Goal: Task Accomplishment & Management: Use online tool/utility

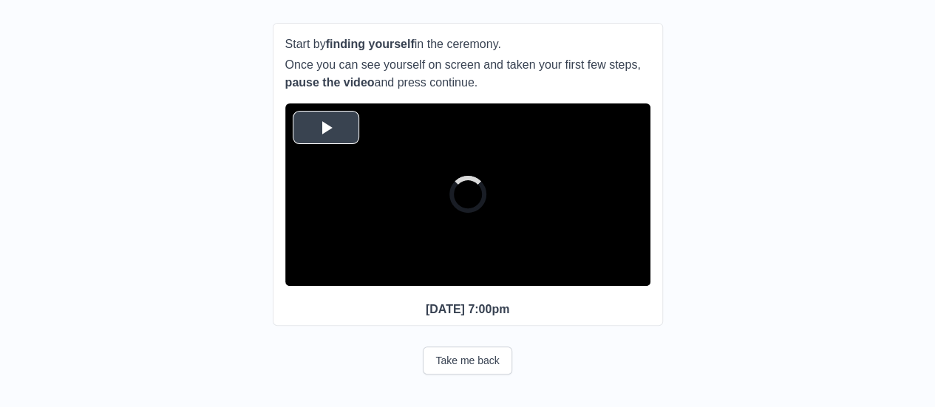
scroll to position [180, 0]
click at [326, 127] on span "Video Player" at bounding box center [326, 127] width 0 height 0
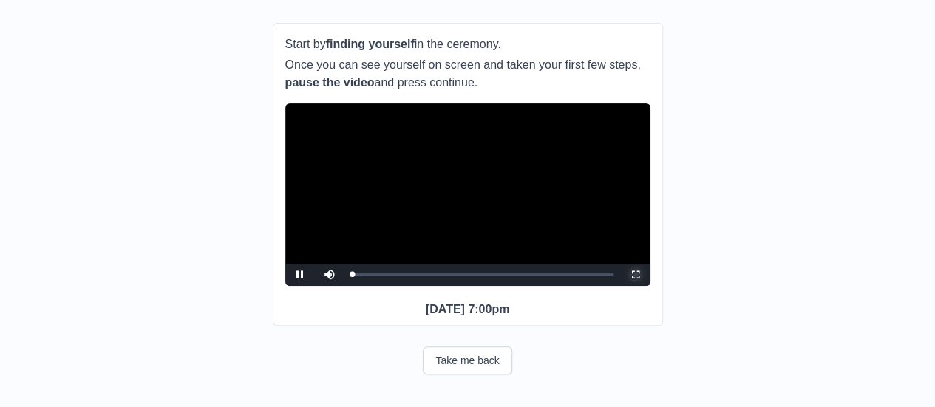
click at [636, 275] on span "Video Player" at bounding box center [636, 275] width 0 height 0
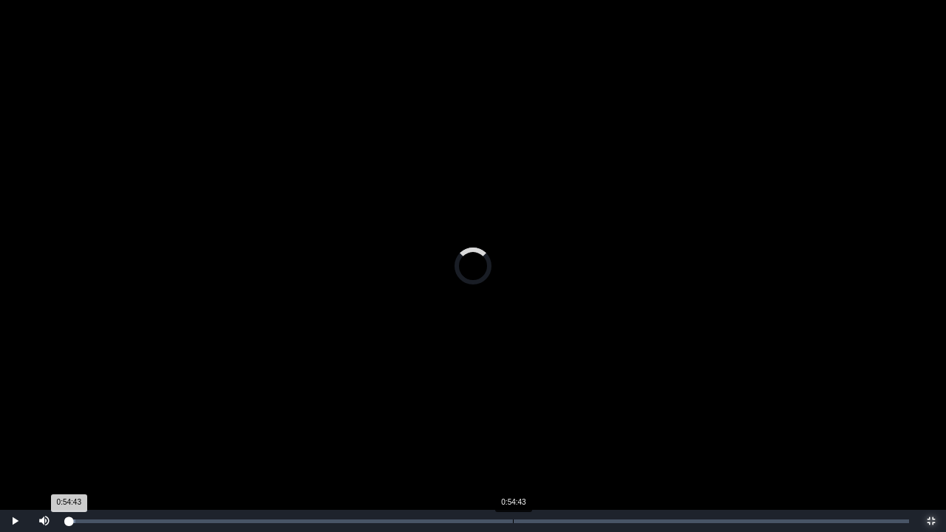
click at [513, 407] on div "Loaded : 0% 0:54:43 0:54:43 Progress : 0%" at bounding box center [488, 522] width 843 height 4
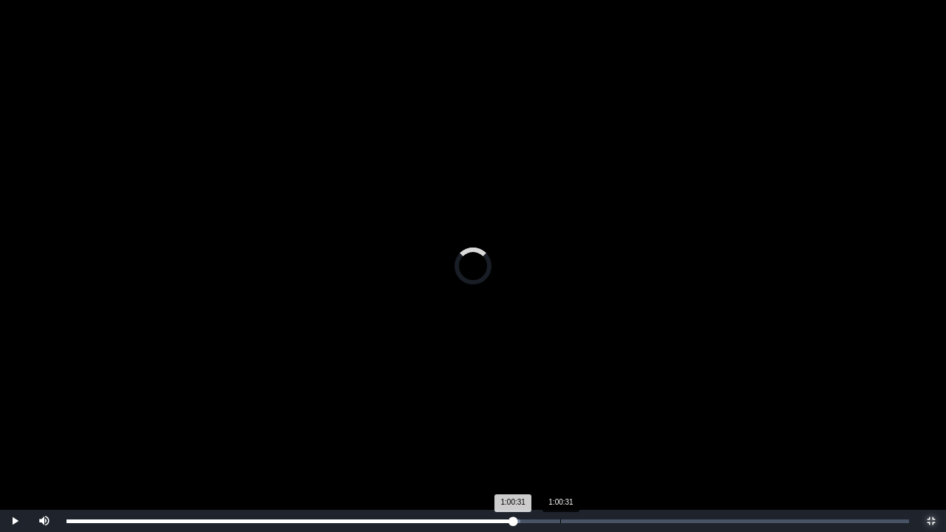
click at [560, 407] on div "Loaded : 0% 1:00:31 1:00:31 Progress : 0%" at bounding box center [487, 521] width 857 height 22
click at [586, 407] on div "1:03:41" at bounding box center [586, 522] width 1 height 4
click at [610, 407] on div "Loaded : 0% 1:06:46 1:03:43 Progress : 0%" at bounding box center [487, 521] width 857 height 22
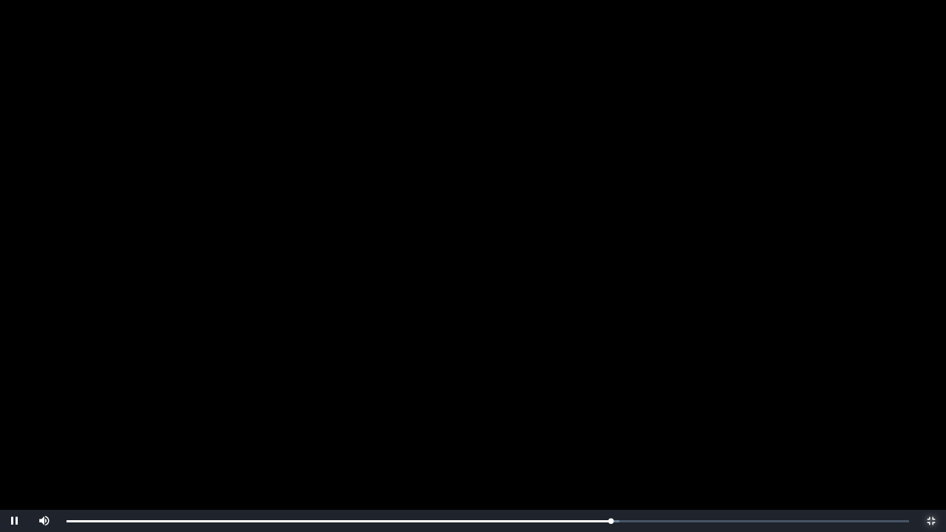
click at [931, 407] on span "Video Player" at bounding box center [931, 521] width 0 height 0
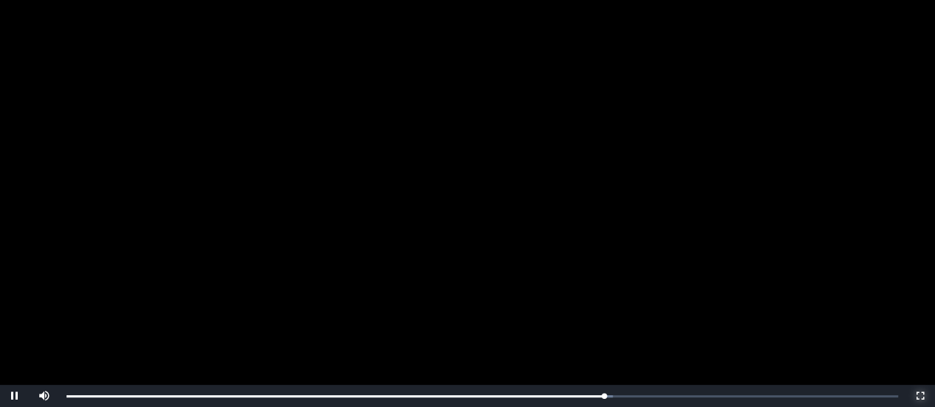
scroll to position [148, 0]
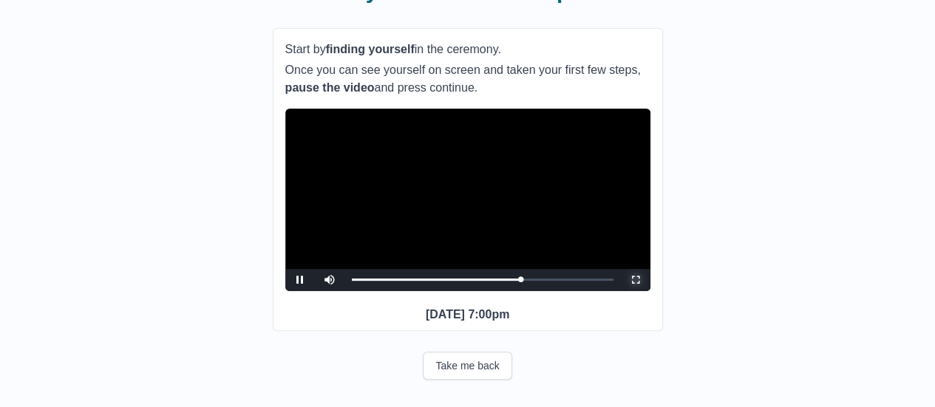
click at [636, 280] on span "Video Player" at bounding box center [636, 280] width 0 height 0
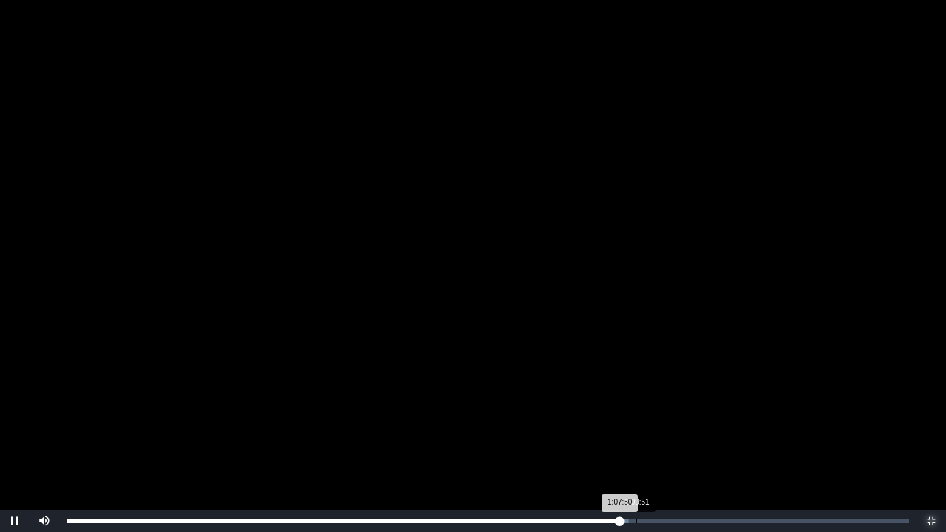
click at [636, 407] on div "1:09:51" at bounding box center [636, 522] width 1 height 4
click at [650, 407] on div "Loaded : 0% 1:11:23 1:09:53 Progress : 0%" at bounding box center [487, 521] width 857 height 22
click at [661, 407] on div "Loaded : 0% 1:12:50 1:12:50 Progress : 0%" at bounding box center [487, 521] width 857 height 22
click at [605, 407] on div "1:06:02" at bounding box center [605, 522] width 1 height 4
click at [566, 407] on div "Loaded : 0% 1:01:14 1:01:14 Progress : 0%" at bounding box center [488, 522] width 843 height 4
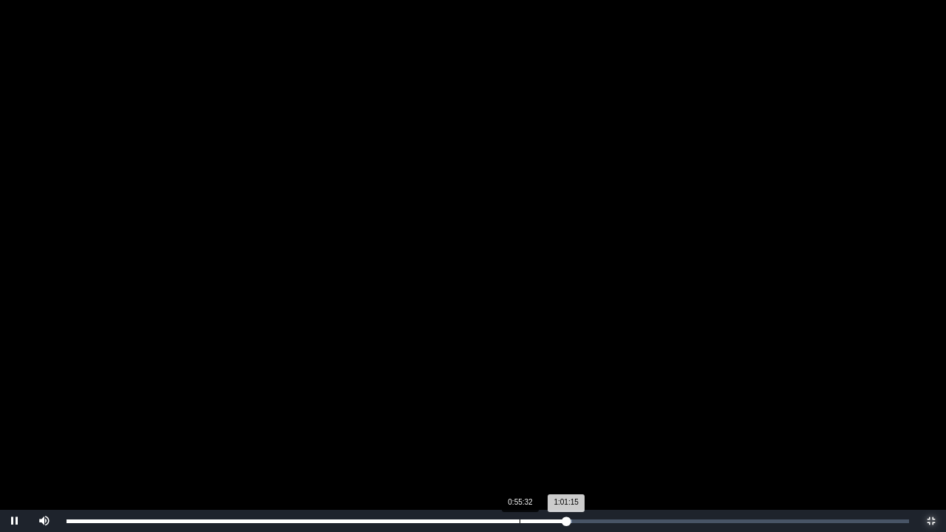
click at [520, 407] on div "Loaded : 0% 0:55:32 1:01:15 Progress : 0%" at bounding box center [487, 521] width 857 height 22
click at [484, 407] on div "Loaded : 0% 0:51:11 0:51:11 Progress : 0%" at bounding box center [487, 521] width 857 height 22
click at [427, 407] on div "Loaded : 0% 0:44:12 0:51:14 Progress : 0%" at bounding box center [487, 521] width 857 height 22
click at [433, 407] on div "Loaded : 0% 0:44:56 0:44:15 Progress : 0%" at bounding box center [488, 522] width 843 height 4
click at [442, 407] on div "0:46:01" at bounding box center [442, 522] width 1 height 4
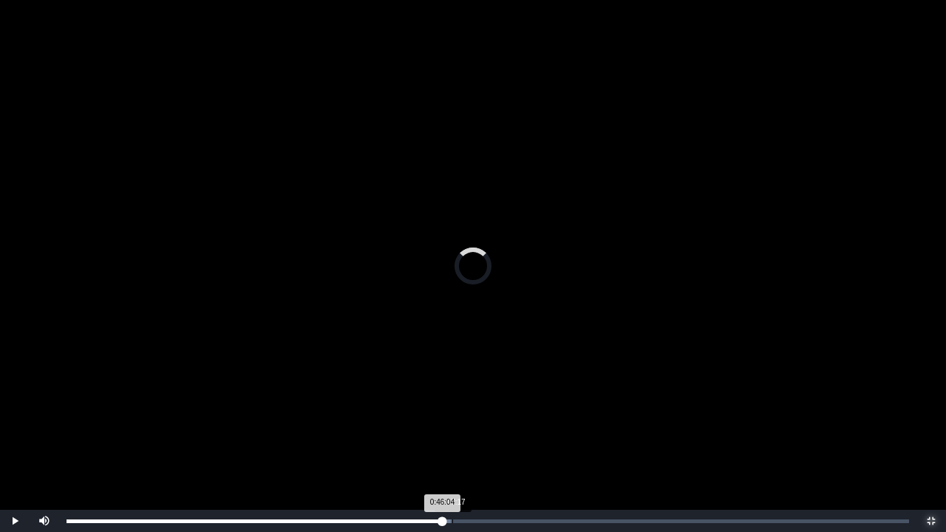
click at [452, 407] on div "0:47:17" at bounding box center [452, 522] width 1 height 4
click at [433, 407] on div "Loaded : 0% 0:44:56 0:47:18 Progress : 0%" at bounding box center [487, 521] width 857 height 22
click at [417, 407] on div "0:42:56" at bounding box center [417, 522] width 1 height 4
click at [397, 407] on div "Loaded : 0% 0:40:29 0:40:29 Progress : 0%" at bounding box center [487, 521] width 857 height 22
click at [406, 407] on div "Loaded : 0% 0:41:35 0:41:35 Progress : 0%" at bounding box center [488, 522] width 843 height 4
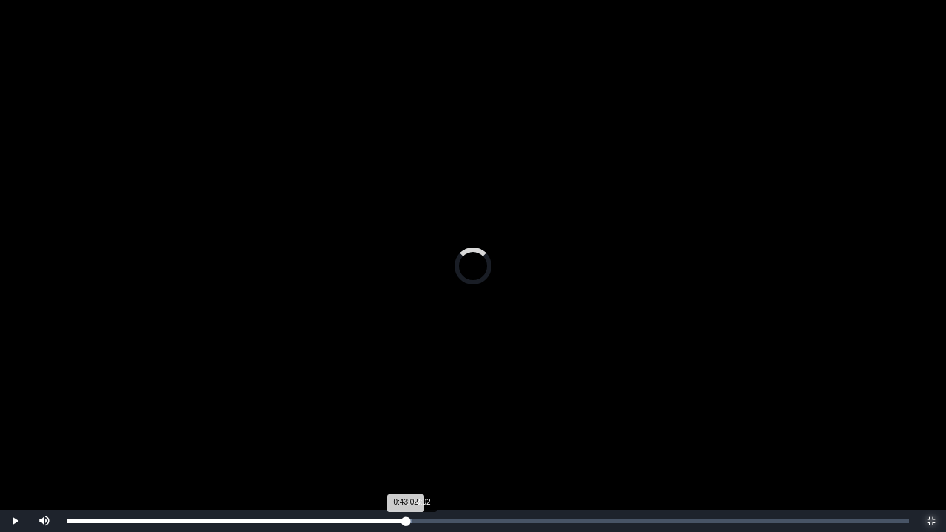
click at [418, 407] on div "Loaded : 0% 0:43:02 0:43:02 Progress : 0%" at bounding box center [487, 521] width 857 height 22
click at [430, 407] on div "0:44:34" at bounding box center [430, 522] width 1 height 4
click at [441, 407] on div "0:45:50" at bounding box center [441, 522] width 1 height 4
click at [452, 407] on div "0:47:12" at bounding box center [452, 522] width 1 height 4
click at [458, 407] on div "Loaded : 0% 0:47:55 0:47:13 Progress : 0%" at bounding box center [488, 522] width 843 height 4
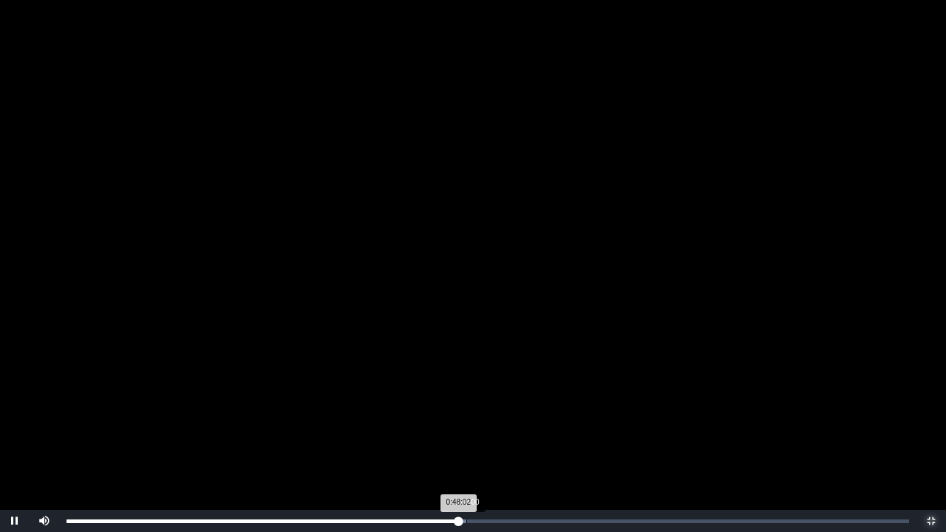
click at [467, 407] on div "Loaded : 0% 0:49:00 0:48:02 Progress : 0%" at bounding box center [488, 522] width 843 height 4
click at [459, 407] on div "0:48:06" at bounding box center [459, 522] width 1 height 4
click at [466, 407] on div "Loaded : 0% 0:49:00 0:48:10 Progress : 0%" at bounding box center [488, 522] width 843 height 4
click at [461, 407] on div "0:49:08 Progress : 0%" at bounding box center [267, 522] width 401 height 4
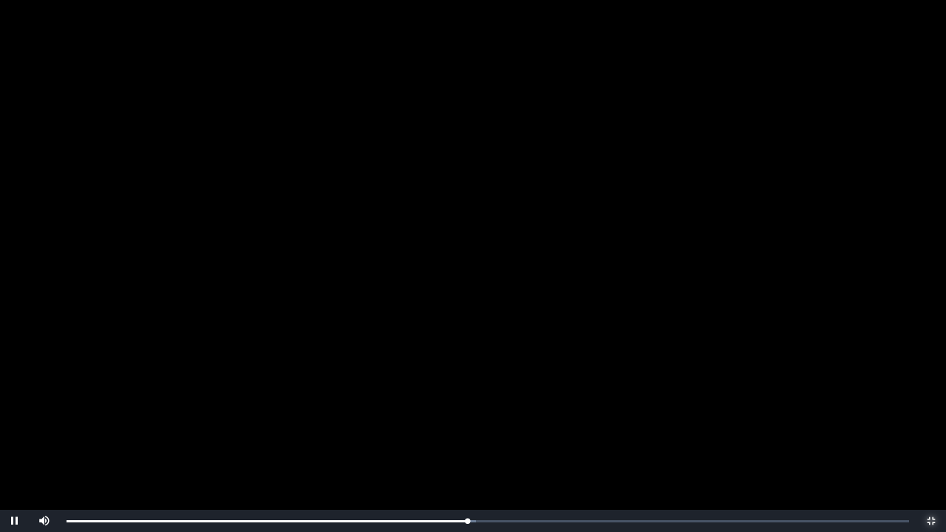
click at [931, 407] on span "Video Player" at bounding box center [931, 521] width 0 height 0
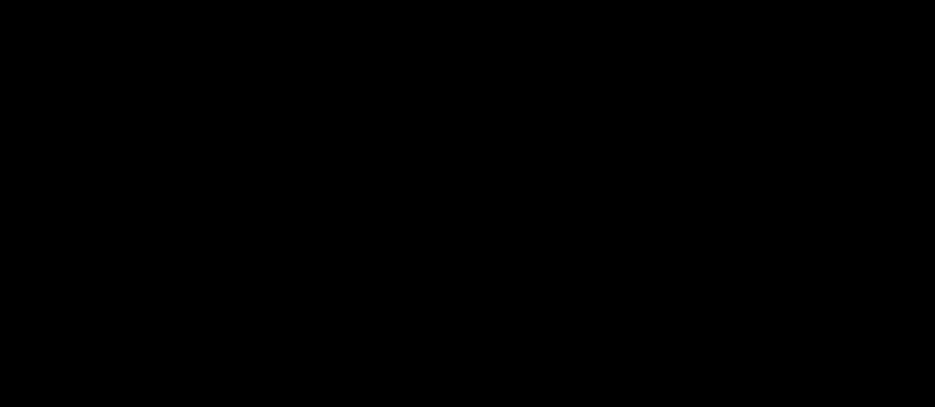
scroll to position [180, 0]
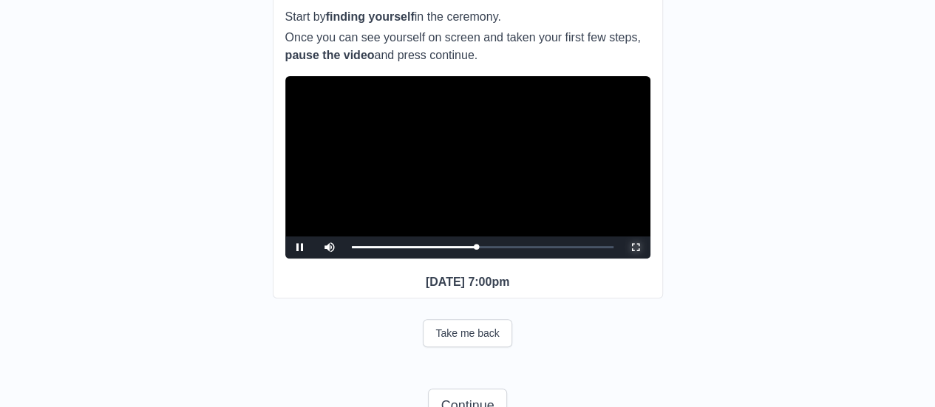
click at [636, 248] on span "Video Player" at bounding box center [636, 248] width 0 height 0
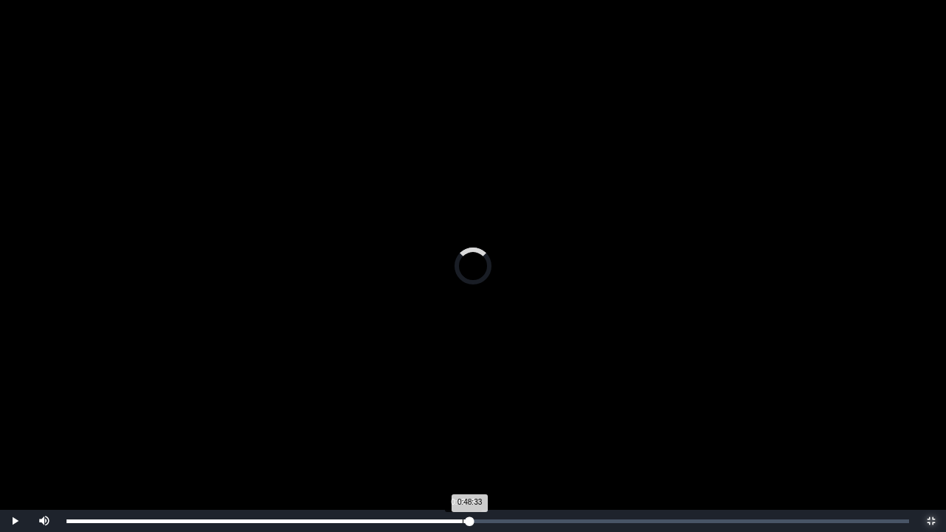
click at [463, 407] on div "0:48:33" at bounding box center [463, 522] width 1 height 4
click at [463, 407] on div "0:48:36 Progress : 0%" at bounding box center [265, 522] width 396 height 4
click at [465, 407] on div "0:49:12 Progress : 0%" at bounding box center [267, 522] width 401 height 4
click at [466, 407] on div "0:49:11 Progress : 0%" at bounding box center [267, 522] width 401 height 4
click at [464, 407] on div "0:49:12 Progress : 0%" at bounding box center [267, 522] width 401 height 4
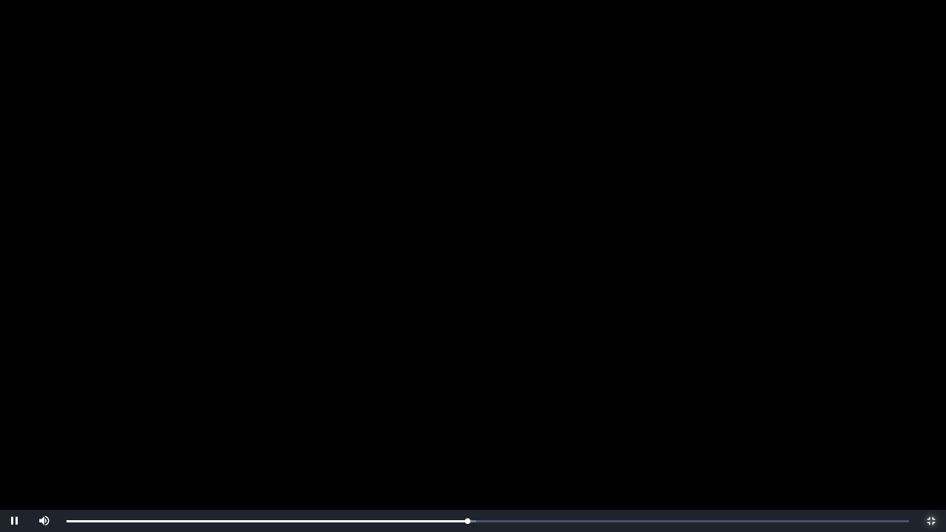
click at [931, 407] on span "Video Player" at bounding box center [931, 521] width 0 height 0
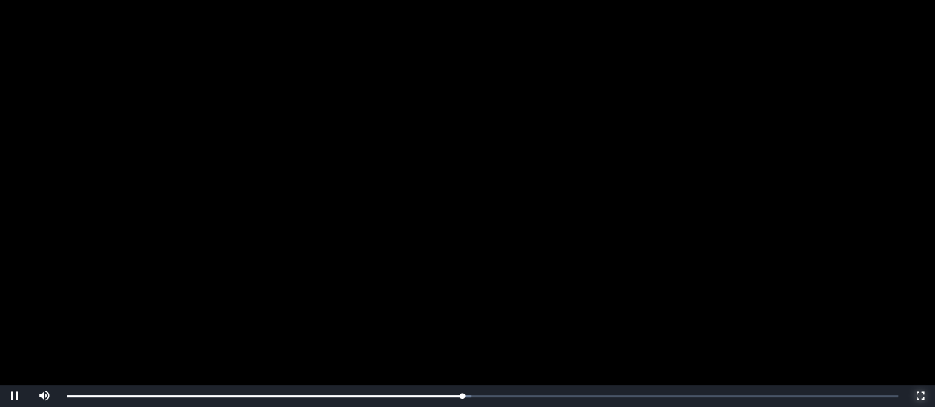
scroll to position [222, 0]
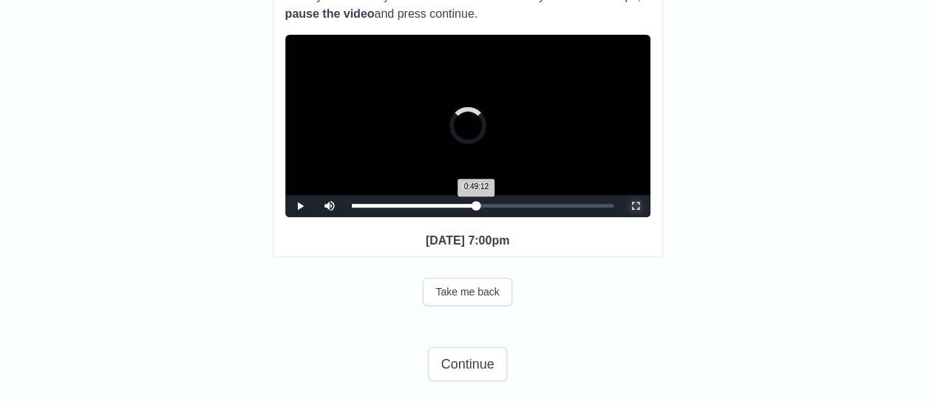
click at [473, 208] on div "0:49:12 Progress : 0%" at bounding box center [414, 206] width 125 height 4
click at [474, 208] on div "0:48:02 Progress : 0%" at bounding box center [413, 206] width 122 height 4
click at [300, 206] on span "Video Player" at bounding box center [300, 206] width 0 height 0
click at [636, 206] on span "Video Player" at bounding box center [636, 206] width 0 height 0
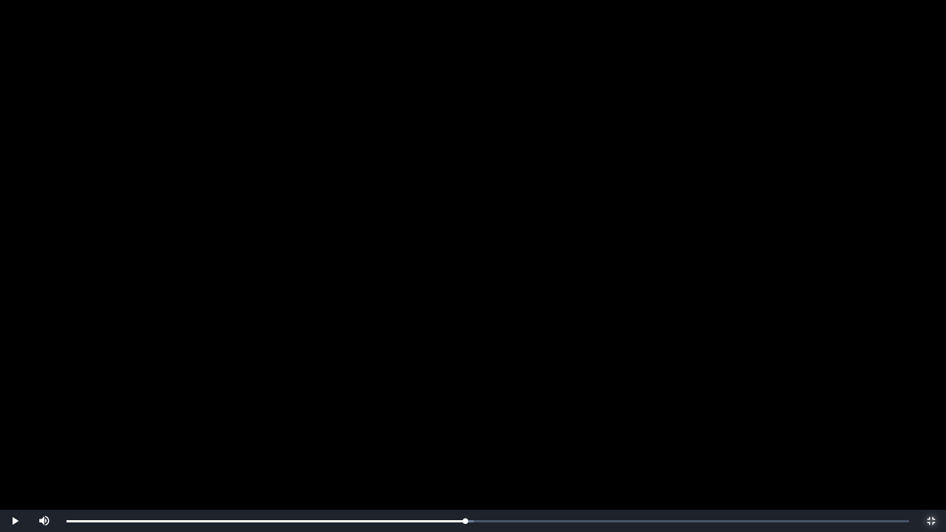
click at [931, 407] on span "Video Player" at bounding box center [931, 521] width 0 height 0
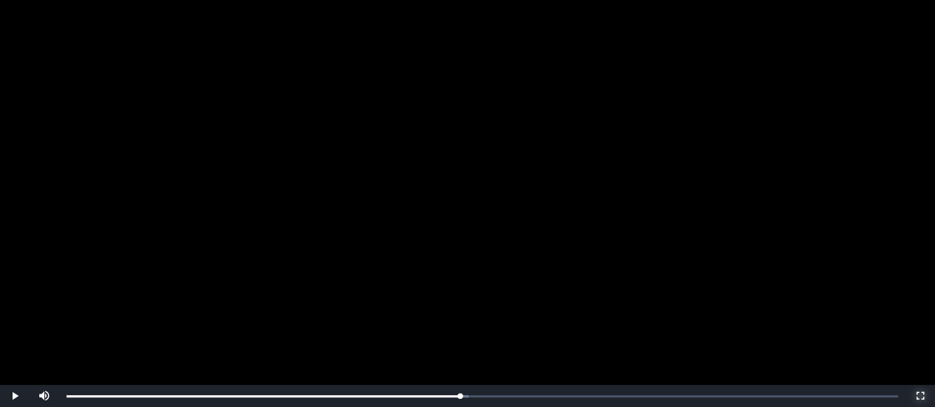
scroll to position [254, 0]
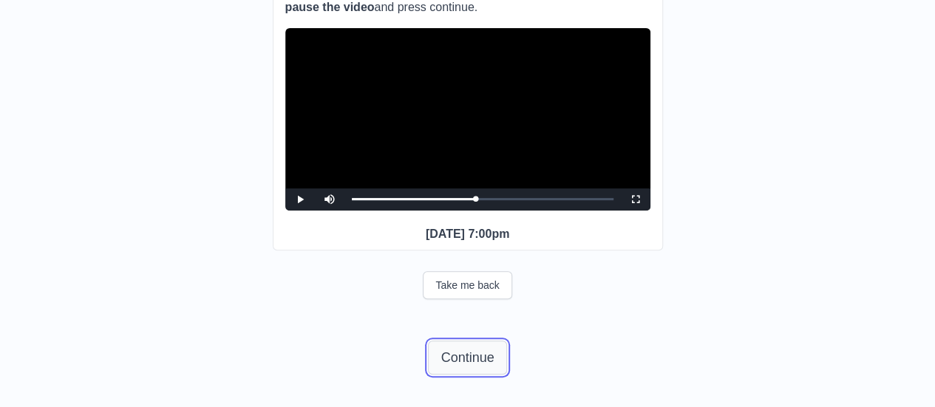
click at [474, 353] on button "Continue" at bounding box center [467, 358] width 78 height 34
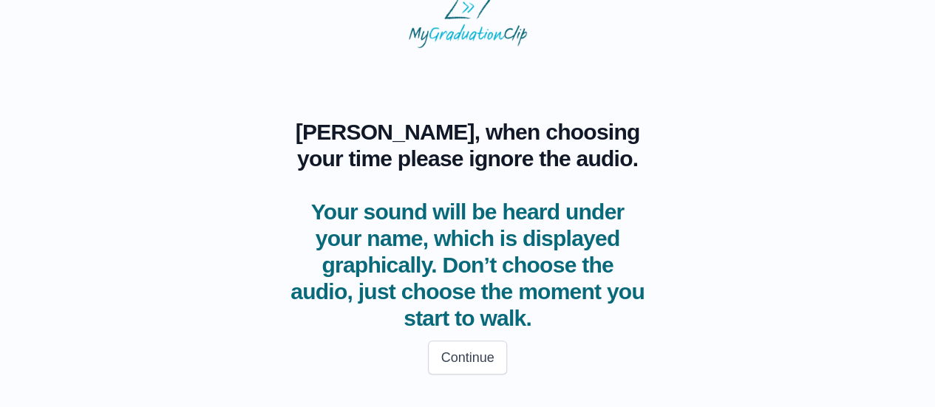
scroll to position [26, 0]
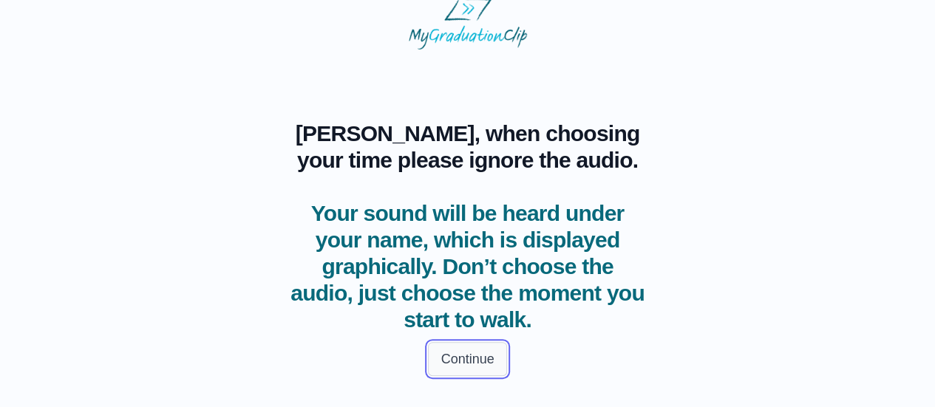
click at [489, 361] on button "Continue" at bounding box center [467, 359] width 78 height 34
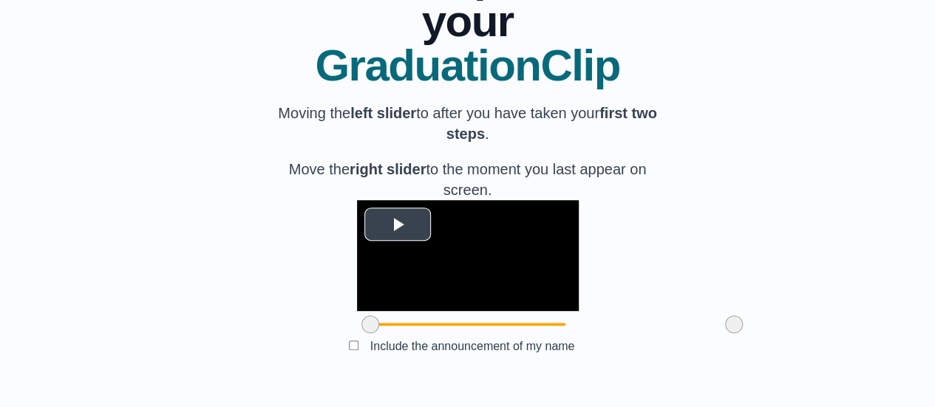
scroll to position [248, 0]
drag, startPoint x: 287, startPoint y: 331, endPoint x: 376, endPoint y: 344, distance: 90.3
click at [376, 344] on div "**********" at bounding box center [468, 157] width 390 height 452
click at [398, 224] on span "Video Player" at bounding box center [398, 224] width 0 height 0
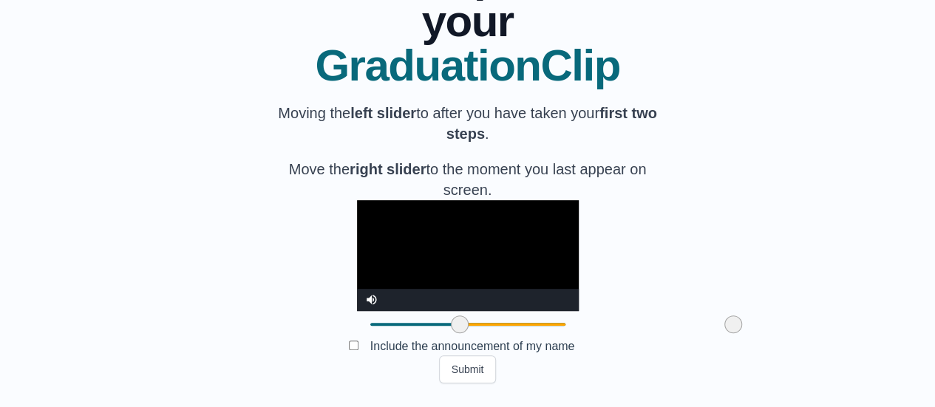
click at [724, 327] on span at bounding box center [733, 325] width 18 height 18
drag, startPoint x: 653, startPoint y: 330, endPoint x: 665, endPoint y: 329, distance: 12.7
click at [664, 329] on div "**********" at bounding box center [468, 157] width 888 height 452
click at [448, 328] on span at bounding box center [457, 325] width 18 height 18
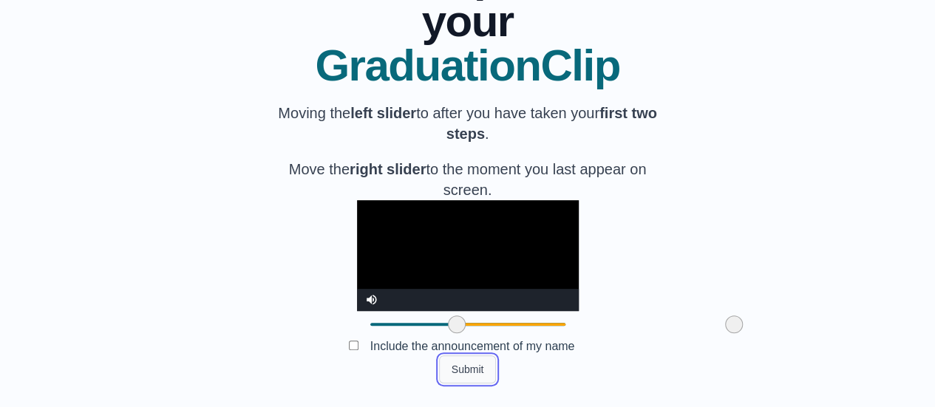
click at [472, 373] on button "Submit" at bounding box center [468, 370] width 58 height 28
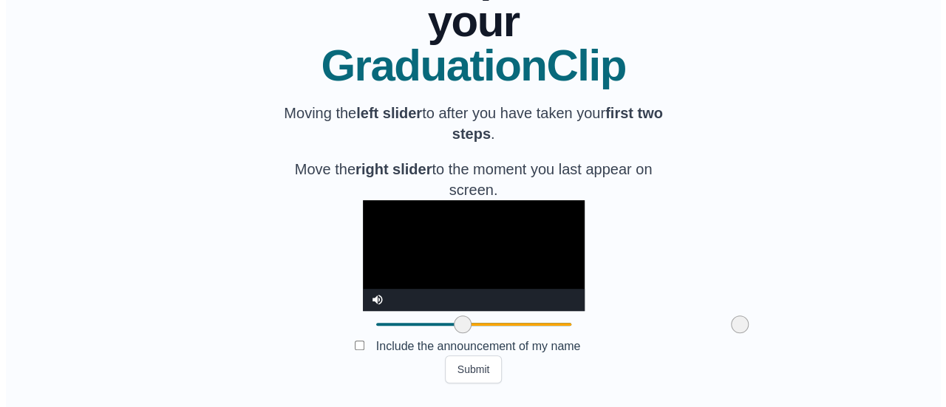
scroll to position [0, 0]
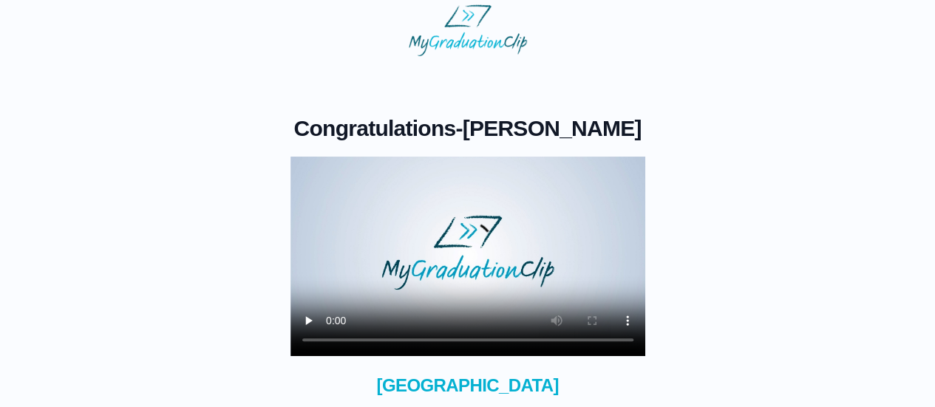
scroll to position [74, 0]
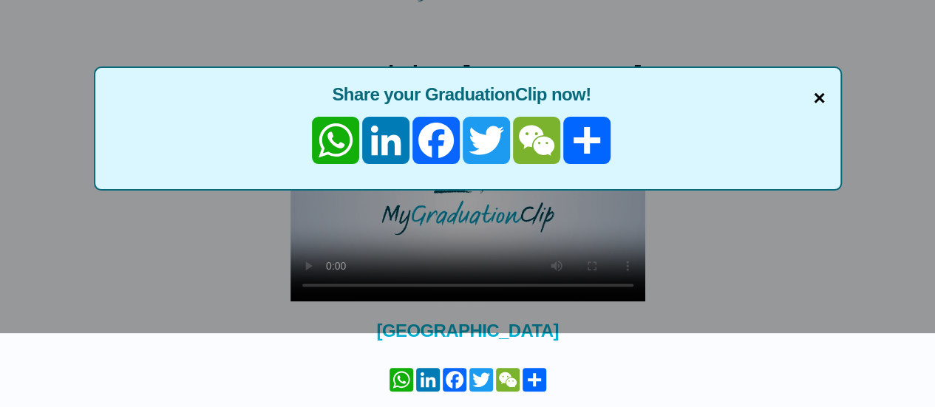
click at [814, 97] on span "×" at bounding box center [819, 98] width 12 height 31
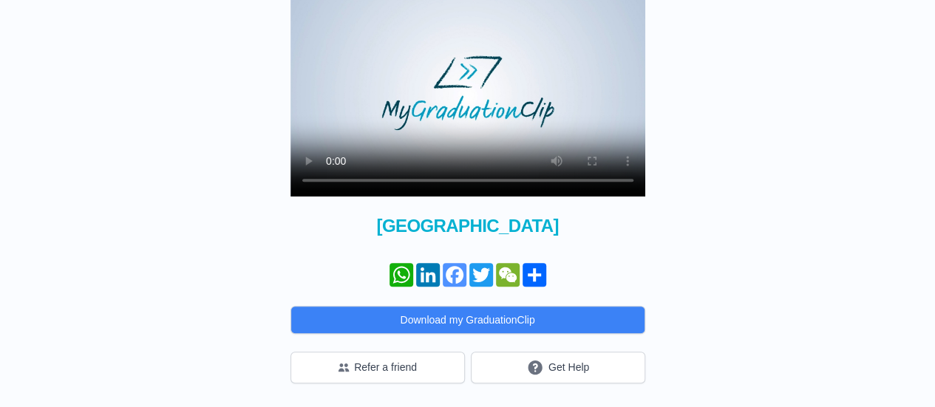
scroll to position [56, 0]
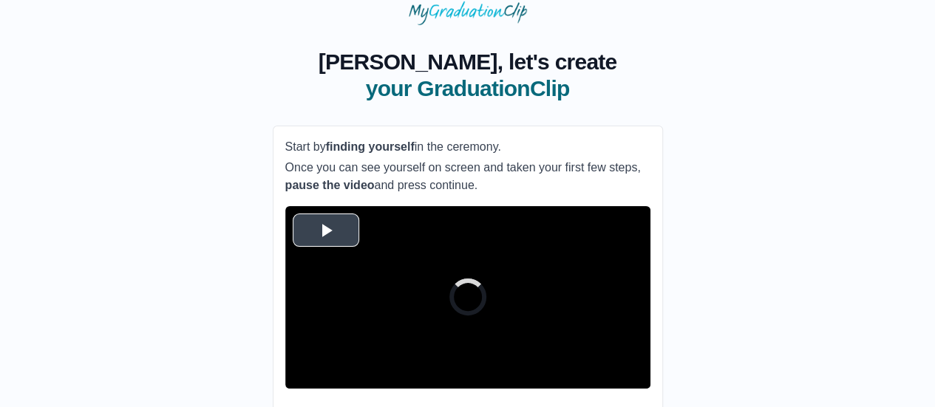
scroll to position [148, 0]
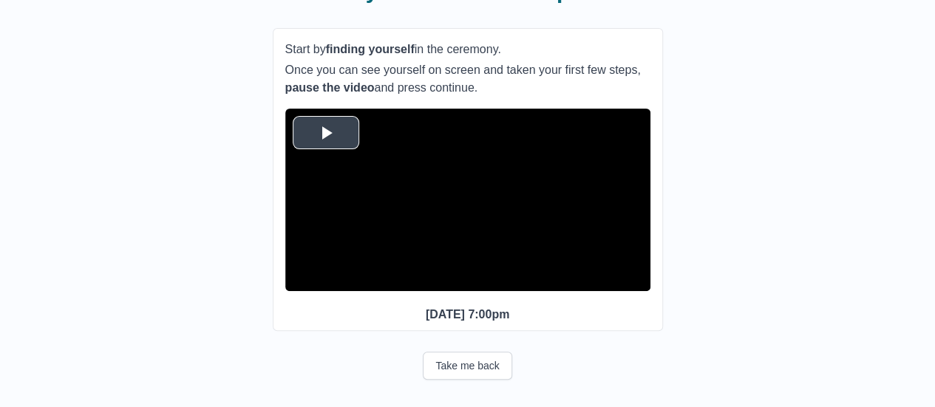
click at [326, 132] on span "Video Player" at bounding box center [326, 132] width 0 height 0
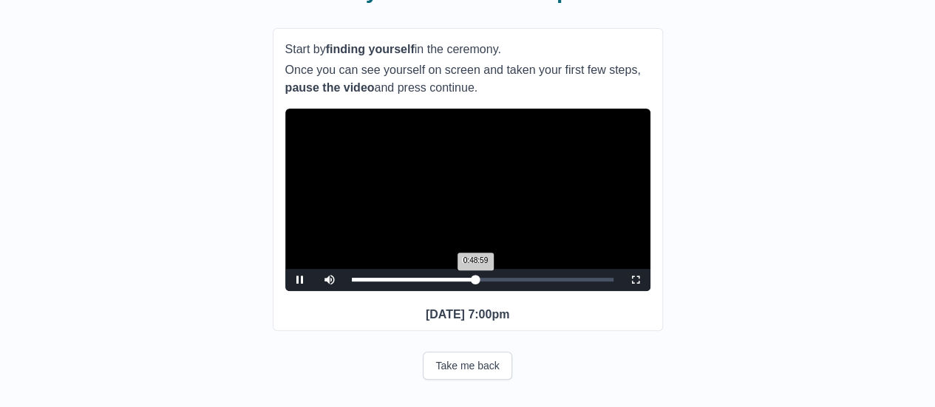
click at [473, 282] on div "0:48:59 Progress : 0%" at bounding box center [414, 280] width 124 height 4
click at [474, 282] on div "0:48:35 Progress : 0%" at bounding box center [413, 280] width 123 height 4
click at [475, 282] on div "0:48:52 Progress : 0%" at bounding box center [414, 280] width 124 height 4
click at [475, 282] on div "0:48:58 Progress : 0%" at bounding box center [414, 280] width 124 height 4
click at [470, 282] on div "0:48:54 Progress : 0%" at bounding box center [414, 280] width 124 height 4
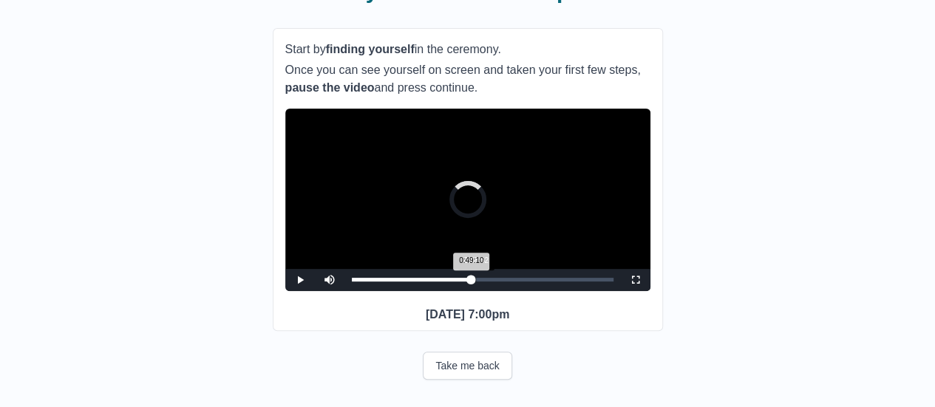
click at [472, 282] on div "0:49:10 Progress : 0%" at bounding box center [412, 280] width 120 height 4
click at [473, 282] on div "0:49:12 Progress : 0%" at bounding box center [414, 280] width 125 height 4
click at [474, 282] on div "0:48:01 Progress : 0%" at bounding box center [413, 280] width 122 height 4
click at [474, 282] on div "0:49:12 Progress : 0%" at bounding box center [414, 280] width 125 height 4
click at [474, 282] on div "0:48:21 Progress : 0%" at bounding box center [413, 280] width 123 height 4
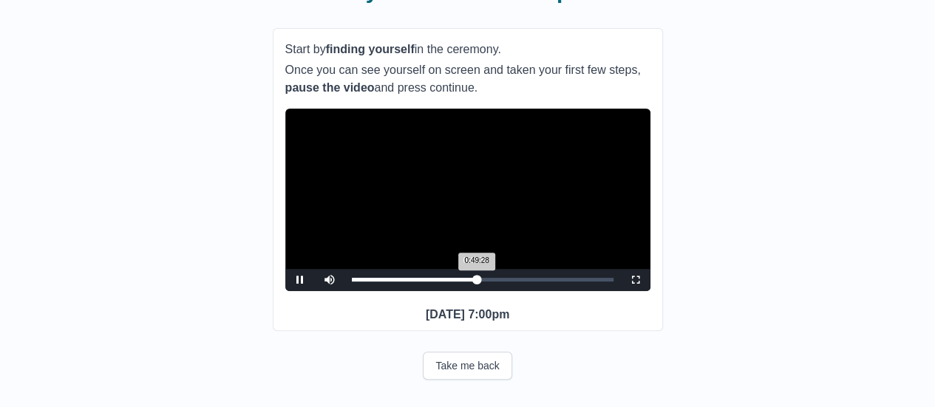
click at [474, 282] on div "0:49:28 Progress : 0%" at bounding box center [415, 280] width 126 height 4
click at [475, 282] on div "0:48:52 Progress : 0%" at bounding box center [414, 280] width 124 height 4
click at [300, 280] on span "Video Player" at bounding box center [300, 280] width 0 height 0
click at [474, 282] on div "0:48:56 Progress : 0%" at bounding box center [414, 280] width 124 height 4
click at [300, 280] on span "Video Player" at bounding box center [300, 280] width 0 height 0
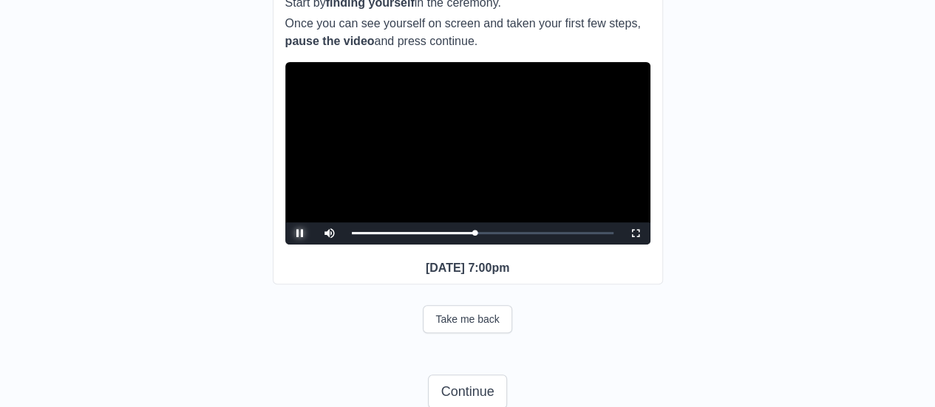
scroll to position [180, 0]
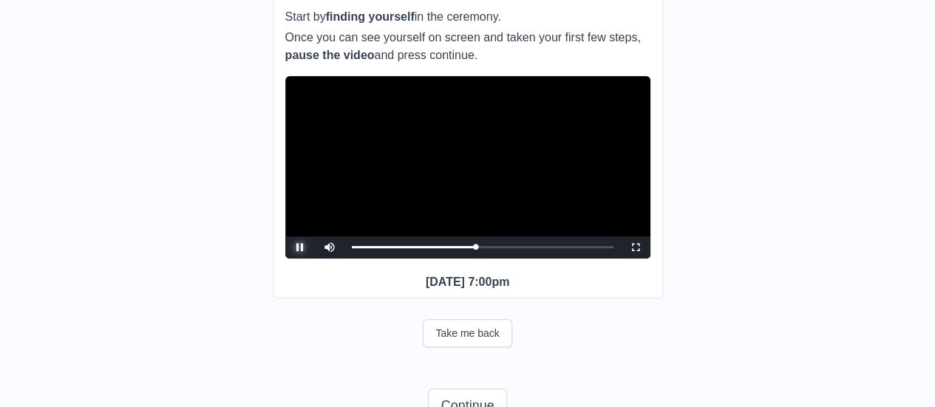
click at [300, 248] on span "Video Player" at bounding box center [300, 248] width 0 height 0
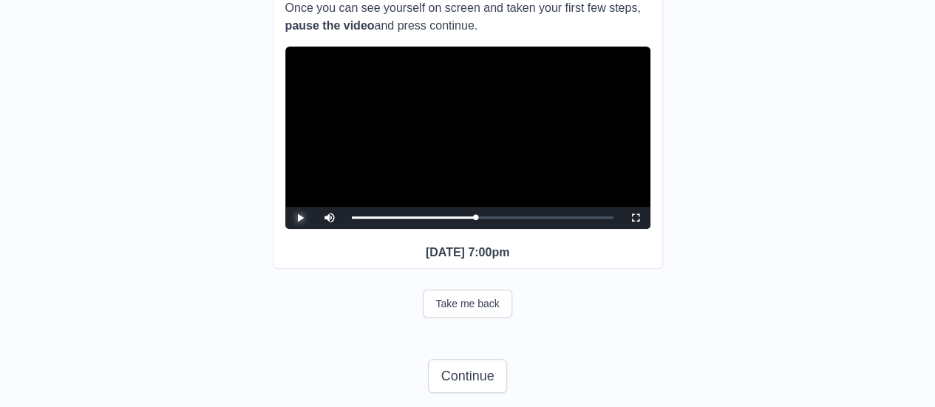
scroll to position [254, 0]
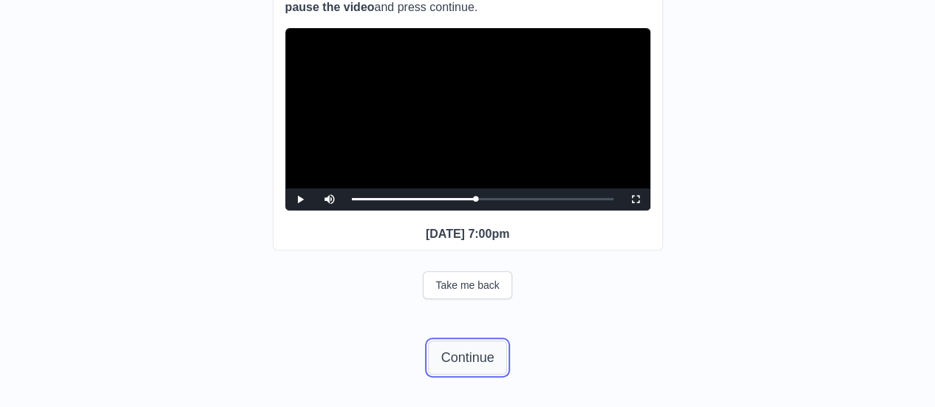
click at [480, 357] on button "Continue" at bounding box center [467, 358] width 78 height 34
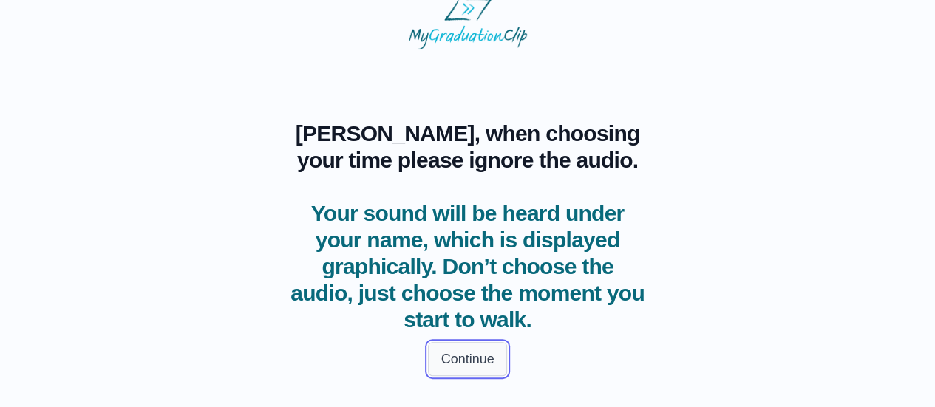
click at [483, 350] on button "Continue" at bounding box center [467, 359] width 78 height 34
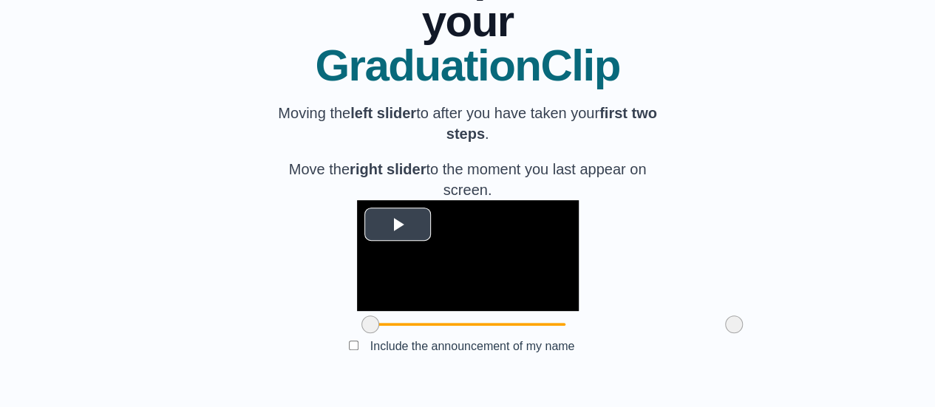
scroll to position [248, 0]
click at [398, 224] on span "Video Player" at bounding box center [398, 224] width 0 height 0
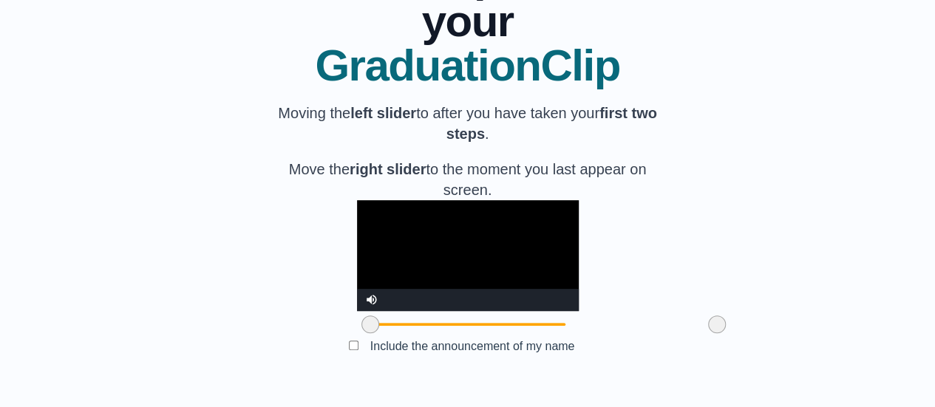
drag, startPoint x: 647, startPoint y: 330, endPoint x: 630, endPoint y: 335, distance: 17.6
click at [708, 333] on span at bounding box center [717, 325] width 18 height 18
drag, startPoint x: 288, startPoint y: 330, endPoint x: 361, endPoint y: 333, distance: 73.2
click at [435, 333] on span at bounding box center [444, 325] width 18 height 18
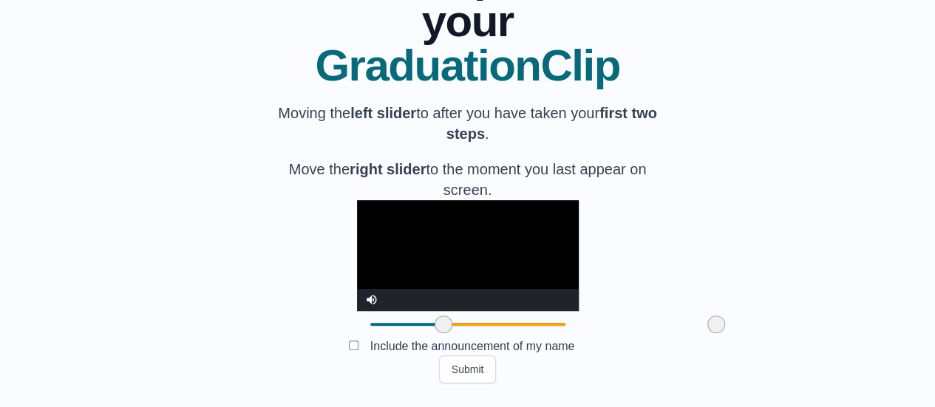
click at [707, 328] on span at bounding box center [716, 325] width 18 height 18
click at [462, 370] on button "Submit" at bounding box center [468, 370] width 58 height 28
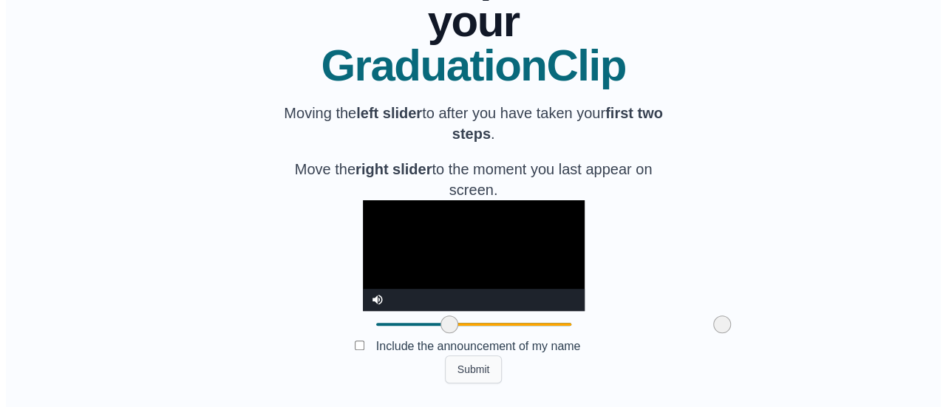
scroll to position [0, 0]
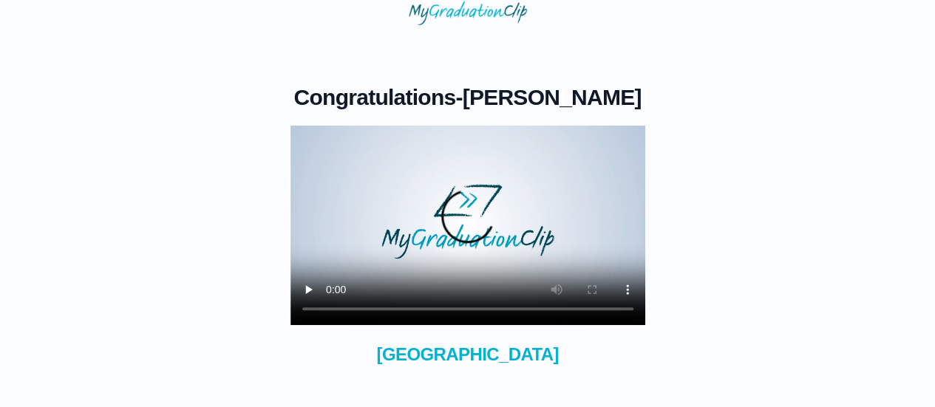
scroll to position [74, 0]
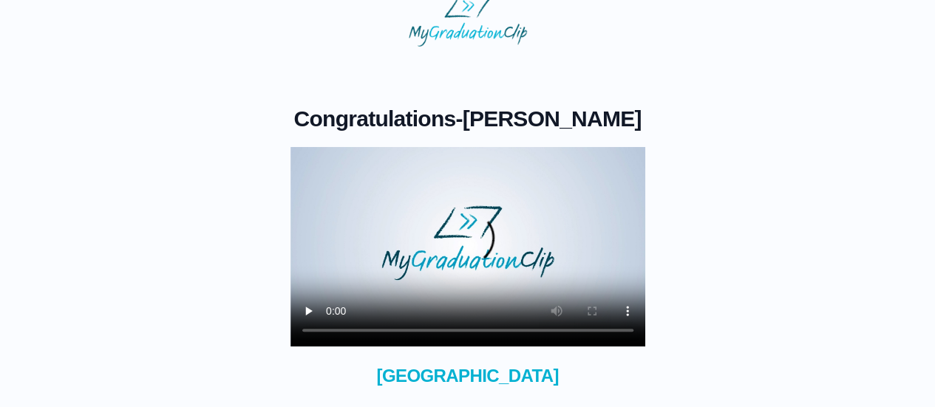
scroll to position [74, 0]
